Goal: Navigation & Orientation: Find specific page/section

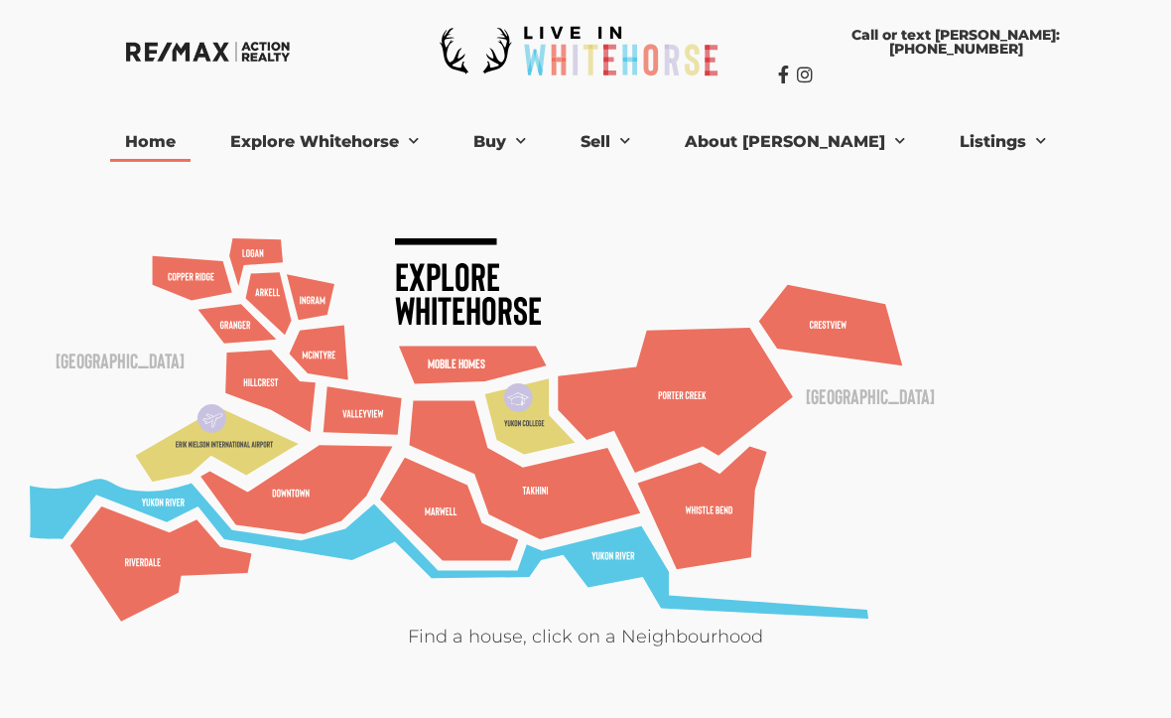
click at [641, 517] on polygon at bounding box center [525, 470] width 231 height 138
click at [959, 146] on link "Listings" at bounding box center [1003, 142] width 116 height 40
click at [964, 182] on link "[PERSON_NAME] Listings" at bounding box center [1046, 178] width 202 height 32
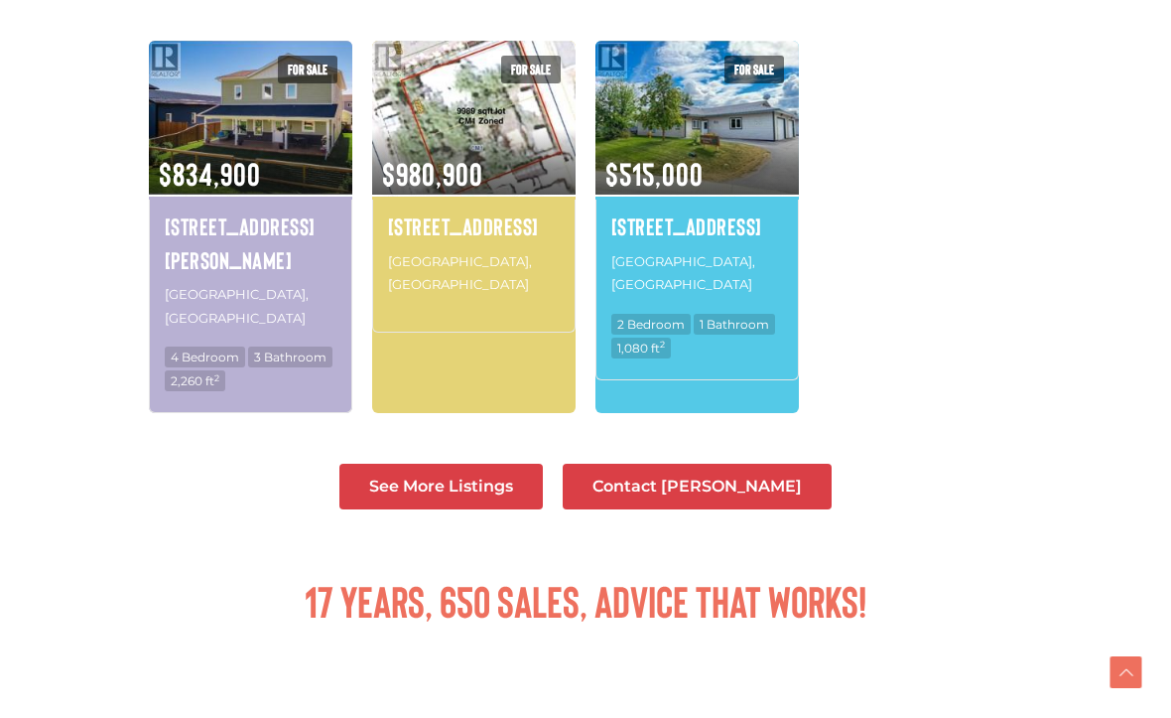
scroll to position [664, 0]
click at [504, 479] on span "See More Listings" at bounding box center [441, 487] width 144 height 16
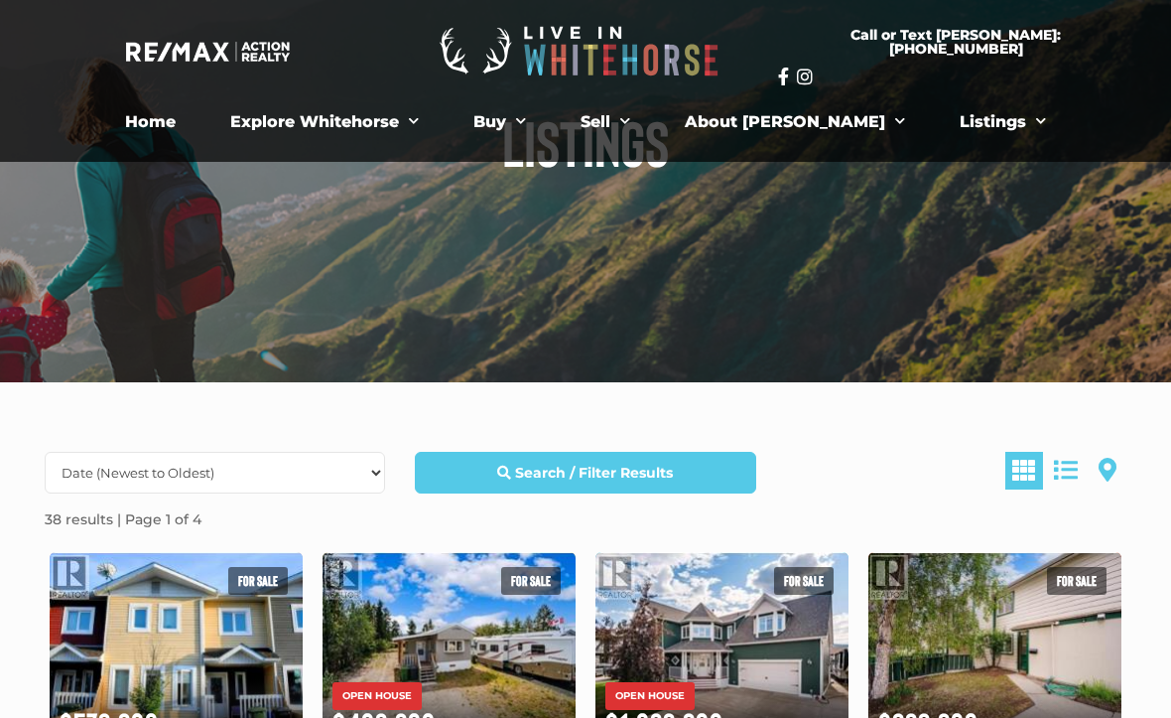
scroll to position [155, 0]
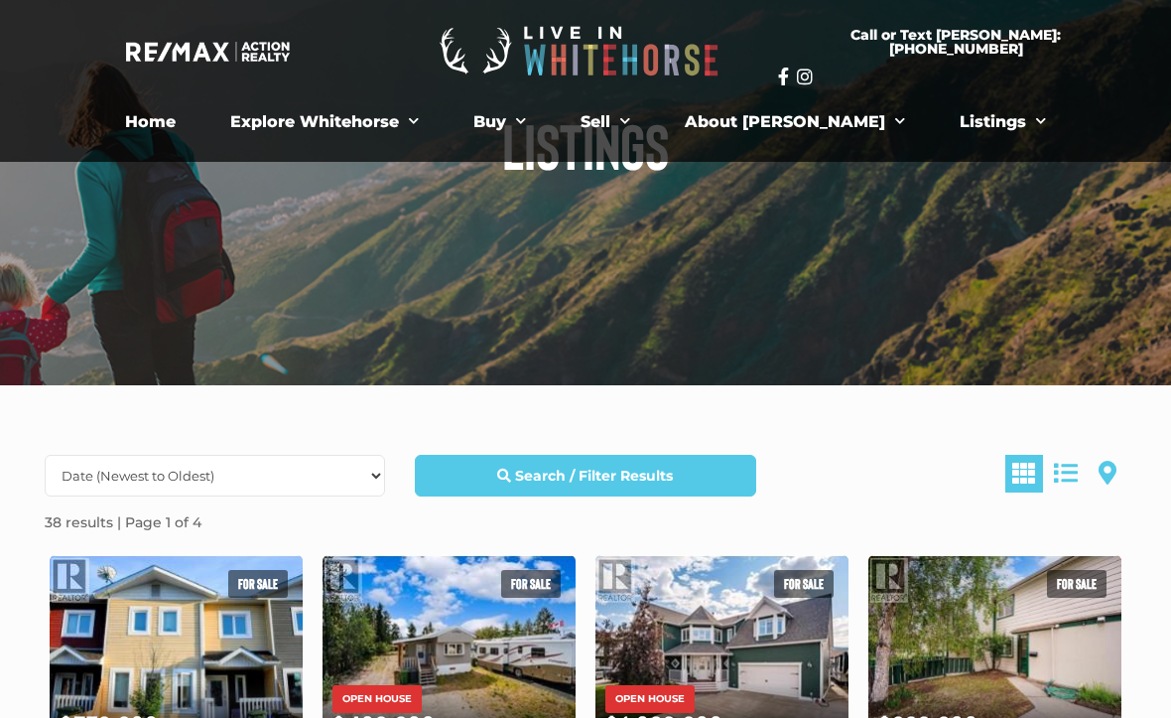
click at [956, 134] on link "Listings" at bounding box center [1003, 122] width 116 height 40
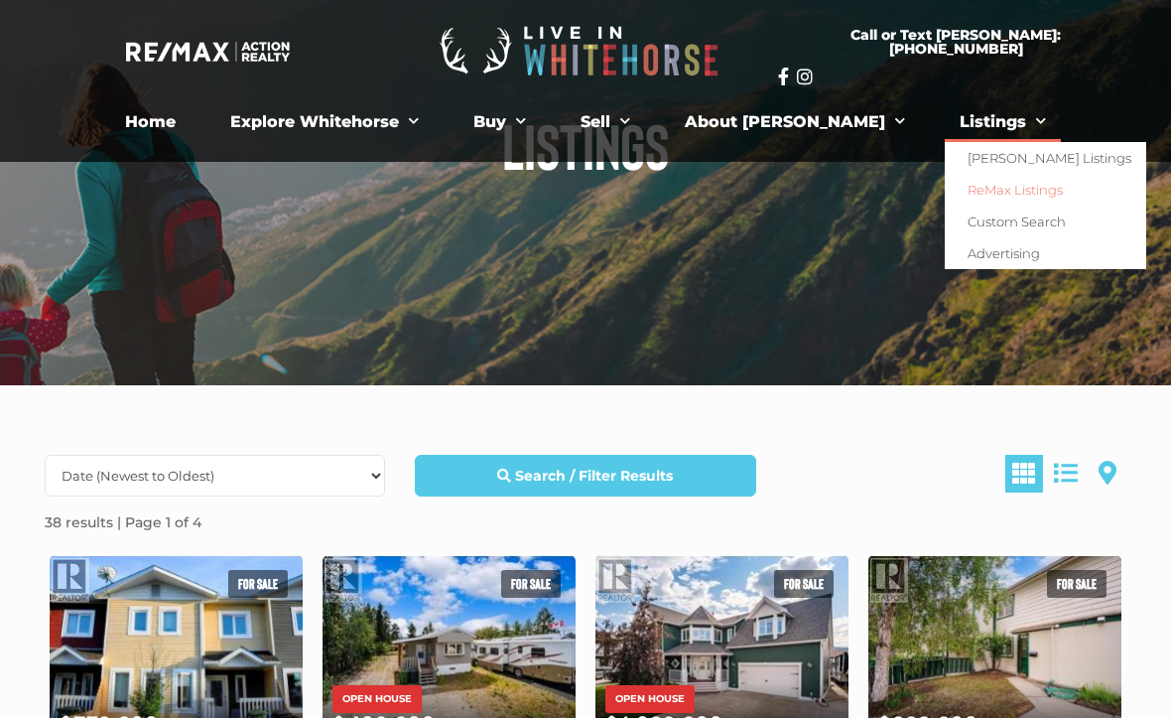
click at [969, 156] on link "[PERSON_NAME] Listings" at bounding box center [1046, 158] width 202 height 32
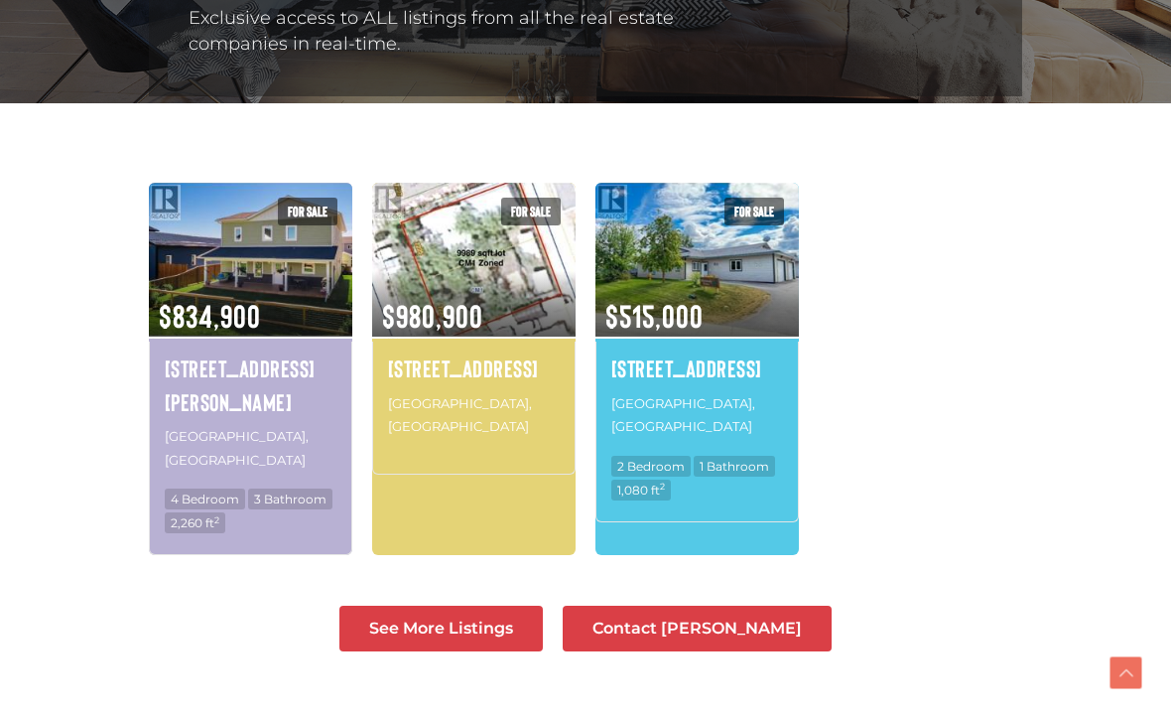
scroll to position [521, 0]
